Goal: Information Seeking & Learning: Learn about a topic

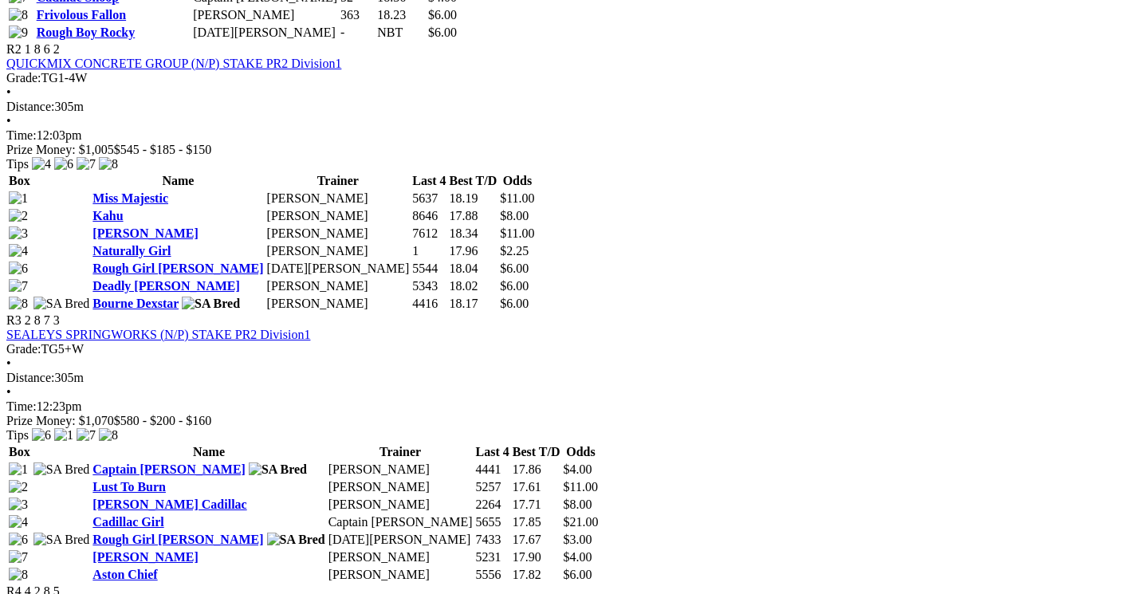
scroll to position [1073, 0]
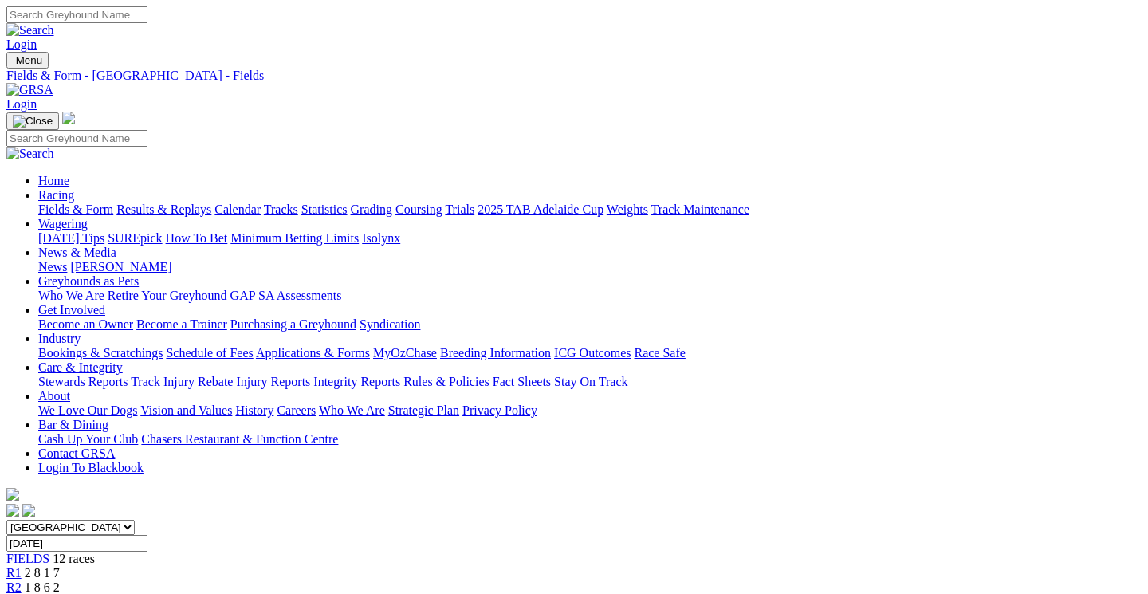
scroll to position [0, 1]
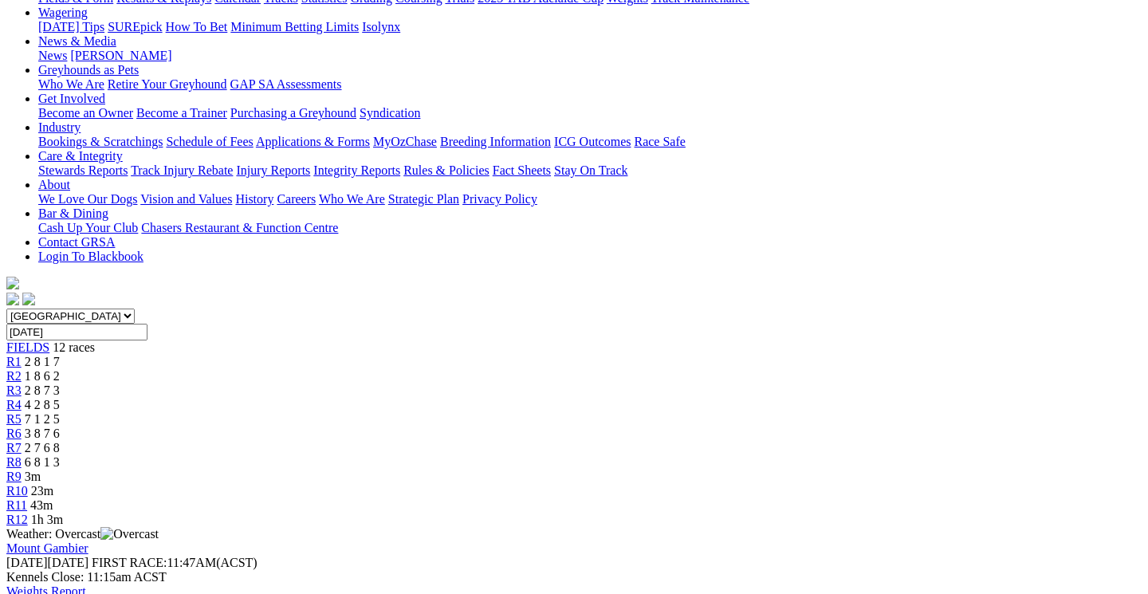
scroll to position [213, 0]
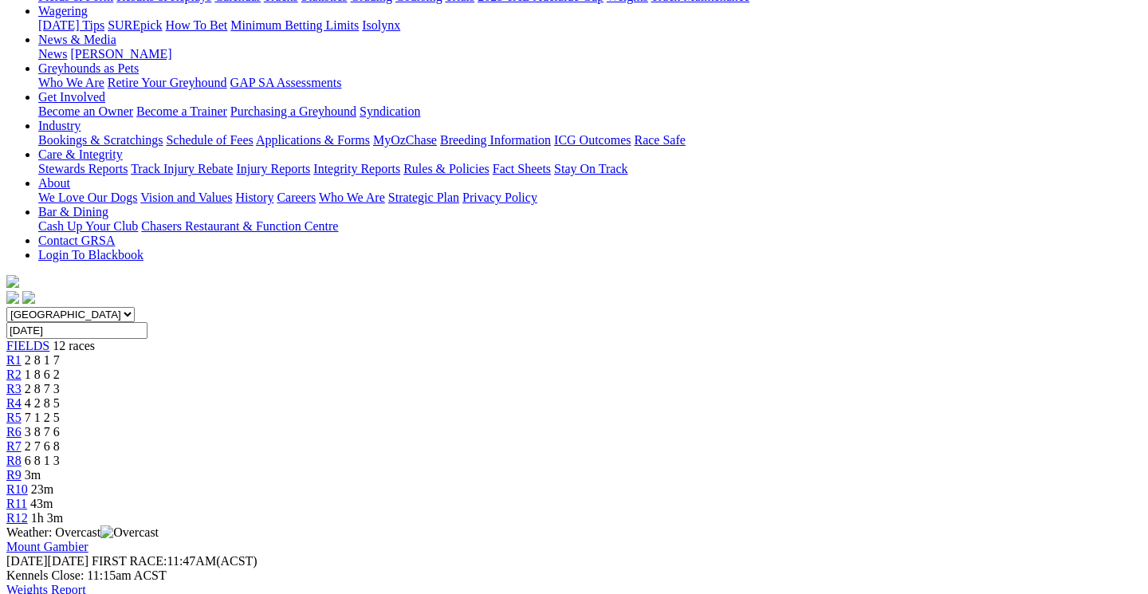
click at [824, 468] on div "R9 3m" at bounding box center [573, 475] width 1135 height 14
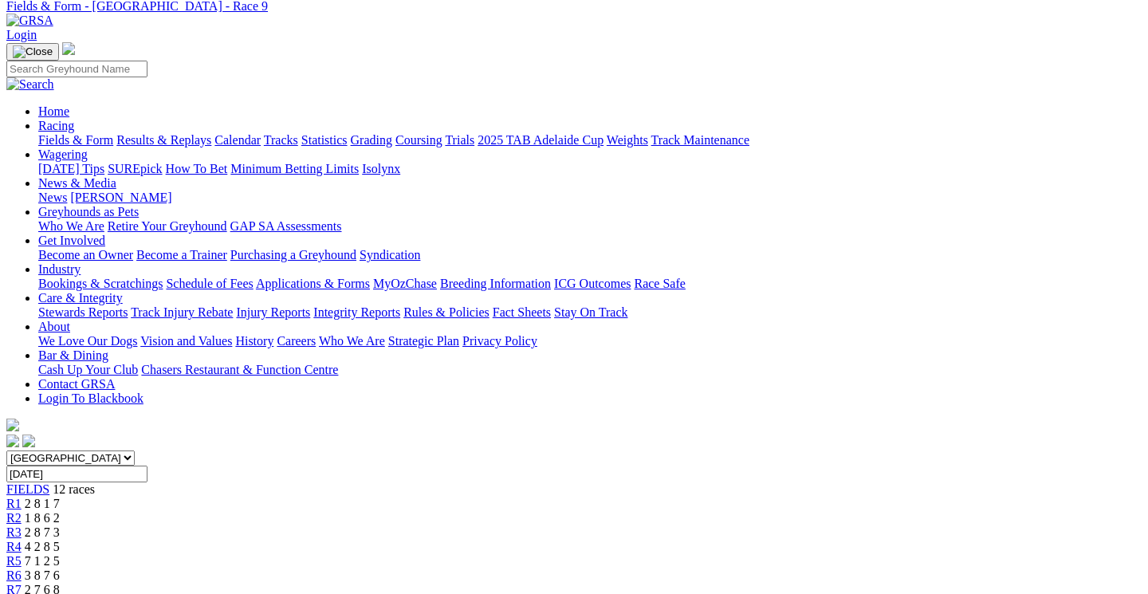
scroll to position [53, 27]
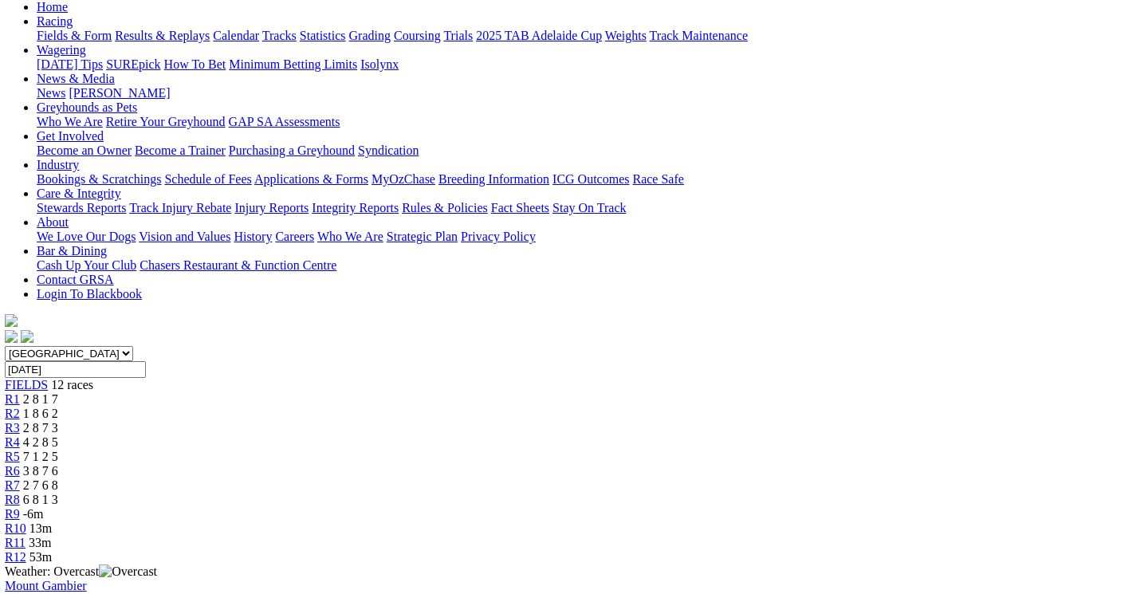
scroll to position [151, 2]
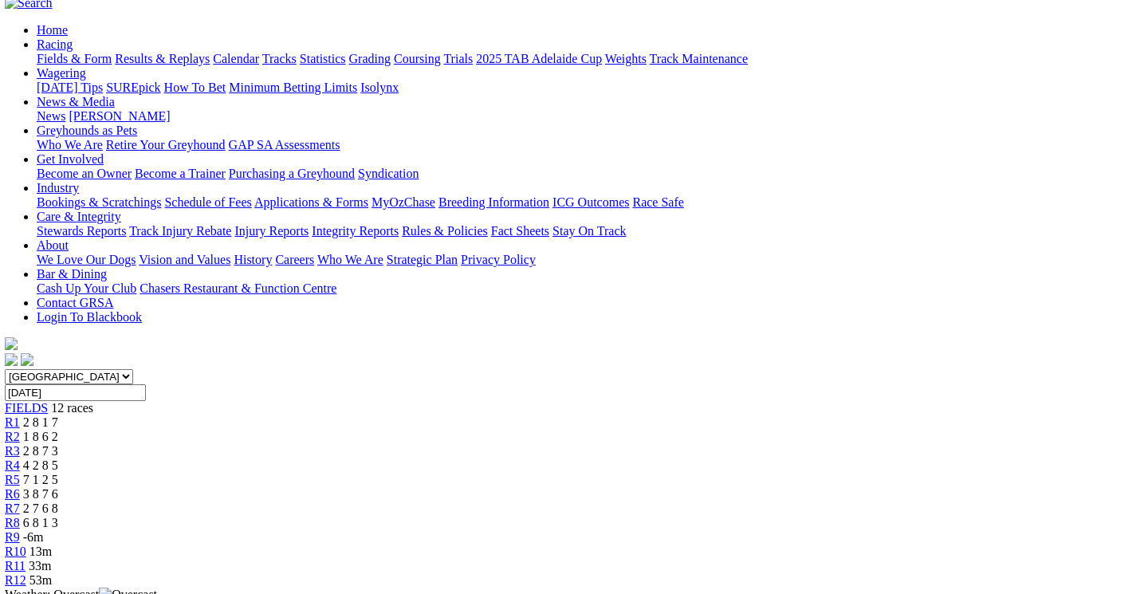
click at [819, 530] on div "R9 -6m" at bounding box center [572, 537] width 1135 height 14
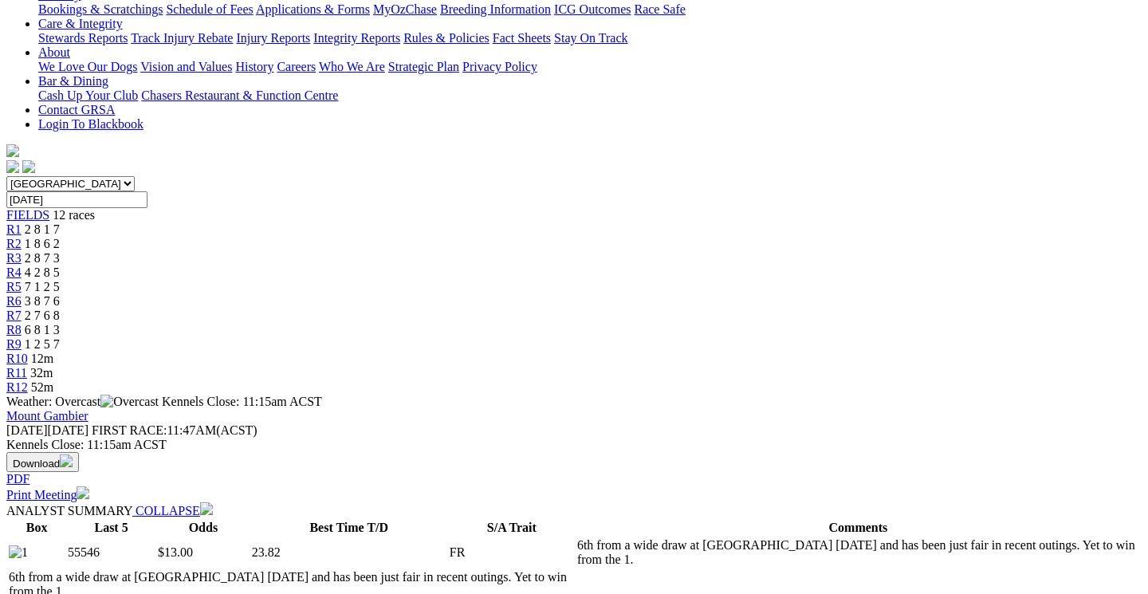
scroll to position [343, 2]
